Goal: Task Accomplishment & Management: Manage account settings

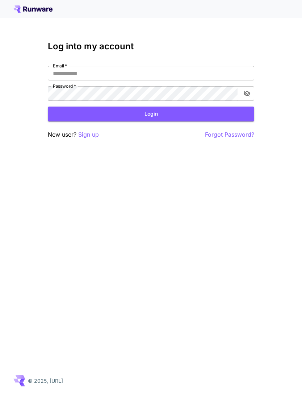
click at [176, 71] on input "Email   *" at bounding box center [151, 73] width 206 height 14
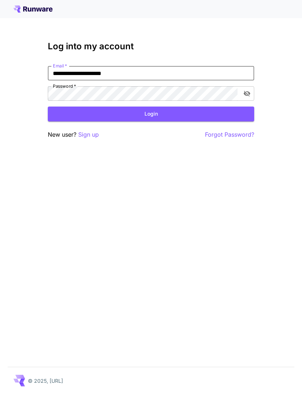
type input "**********"
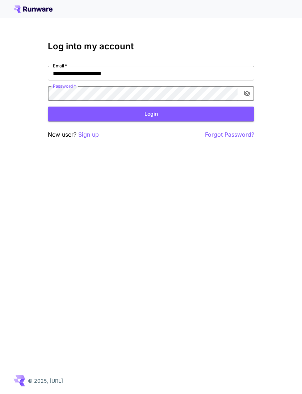
click at [181, 111] on button "Login" at bounding box center [151, 113] width 206 height 15
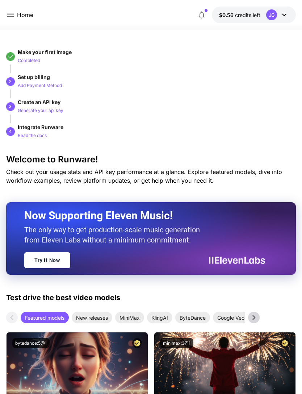
click at [12, 14] on icon at bounding box center [10, 15] width 9 height 9
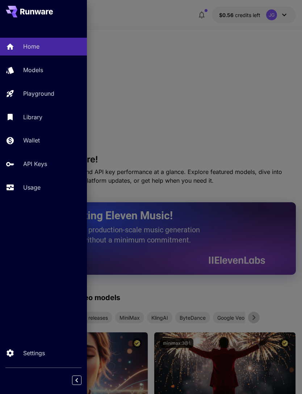
click at [35, 188] on p "Usage" at bounding box center [31, 187] width 17 height 9
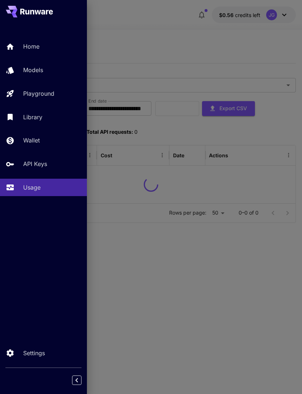
click at [163, 30] on div at bounding box center [151, 197] width 302 height 394
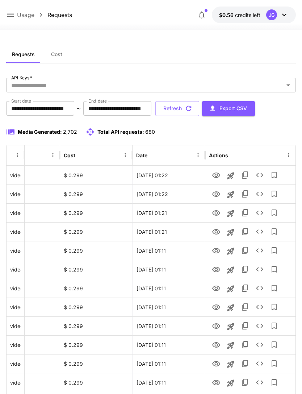
scroll to position [0, 37]
click at [218, 175] on icon "View" at bounding box center [216, 175] width 9 height 9
click at [214, 195] on icon "View" at bounding box center [216, 194] width 9 height 9
click at [212, 216] on icon "View" at bounding box center [216, 213] width 9 height 9
click at [214, 253] on icon "View" at bounding box center [216, 250] width 9 height 9
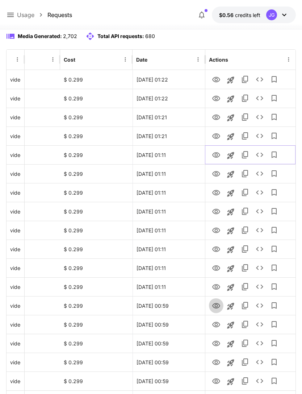
scroll to position [96, 0]
click at [216, 309] on icon "View" at bounding box center [216, 305] width 9 height 9
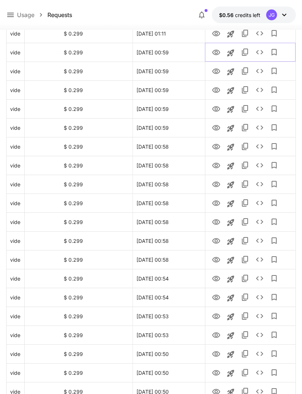
scroll to position [339, 0]
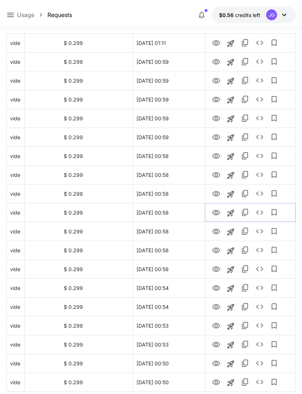
click at [218, 214] on icon "View" at bounding box center [216, 212] width 8 height 5
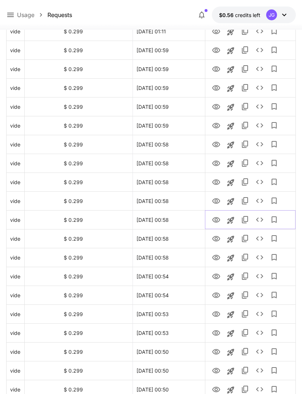
click at [215, 221] on icon "View" at bounding box center [216, 219] width 8 height 5
click at [217, 242] on icon "View" at bounding box center [216, 238] width 9 height 9
click at [217, 277] on icon "View" at bounding box center [216, 275] width 8 height 5
click at [216, 255] on icon "View" at bounding box center [216, 257] width 9 height 9
click at [217, 219] on icon "View" at bounding box center [216, 220] width 9 height 9
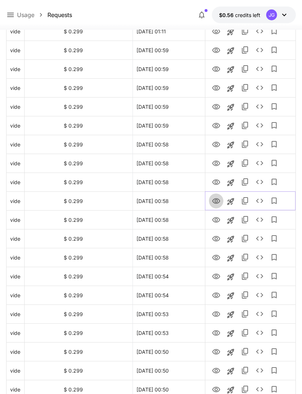
click at [220, 202] on icon "View" at bounding box center [216, 201] width 9 height 9
click at [219, 184] on icon "View" at bounding box center [216, 182] width 9 height 9
